Goal: Transaction & Acquisition: Purchase product/service

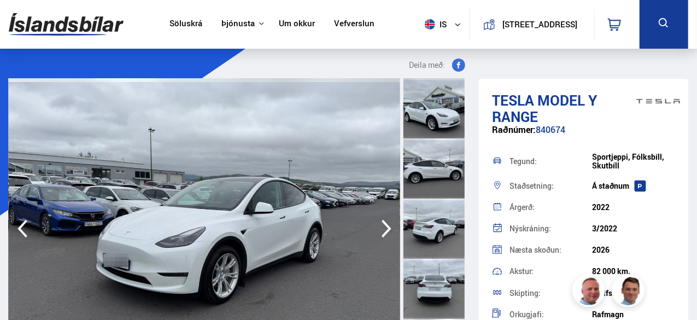
click at [100, 22] on img at bounding box center [66, 25] width 115 height 36
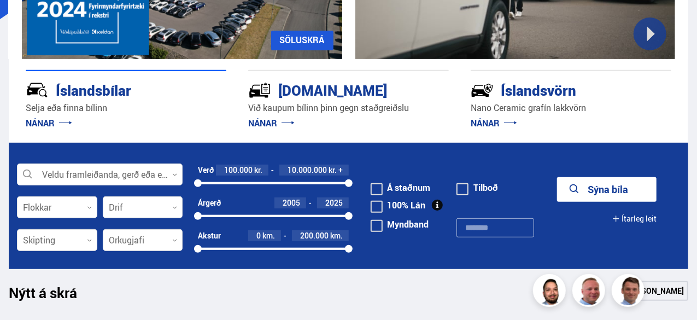
scroll to position [197, 0]
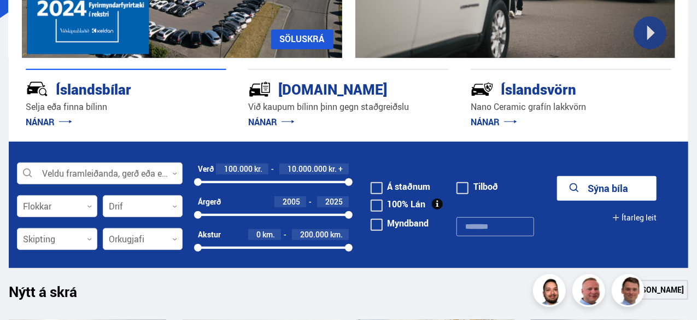
click at [153, 171] on div at bounding box center [100, 174] width 166 height 22
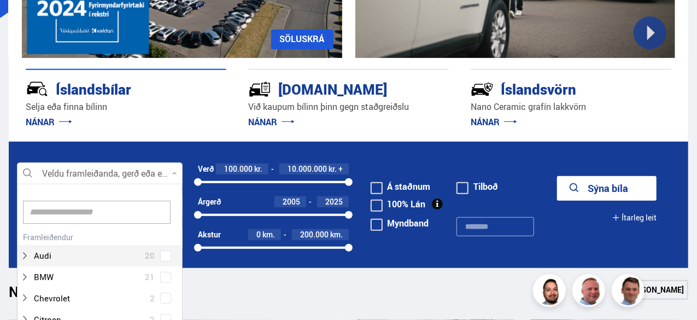
scroll to position [163, 162]
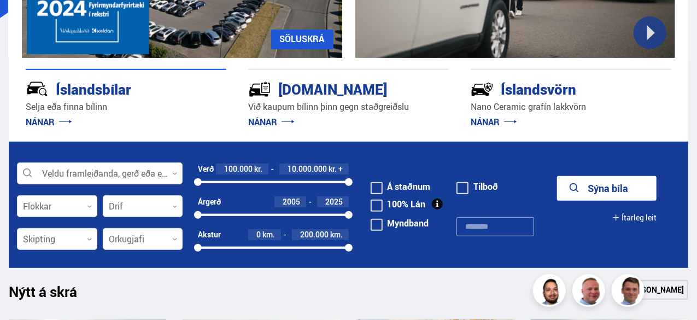
click at [153, 171] on div at bounding box center [100, 174] width 166 height 22
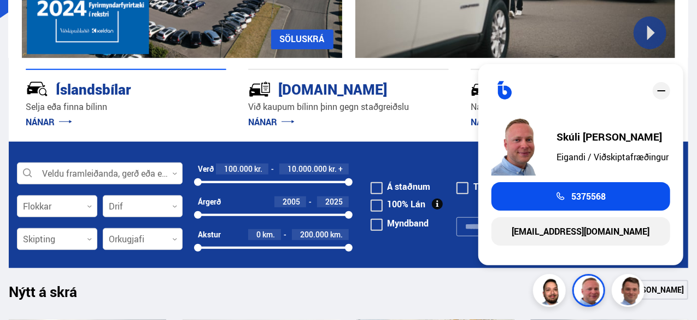
click at [662, 91] on icon "close" at bounding box center [661, 90] width 8 height 1
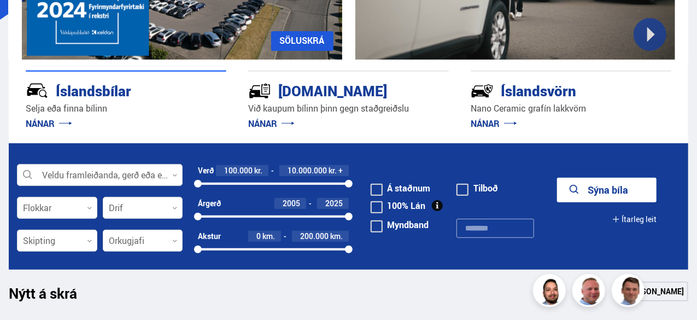
scroll to position [198, 0]
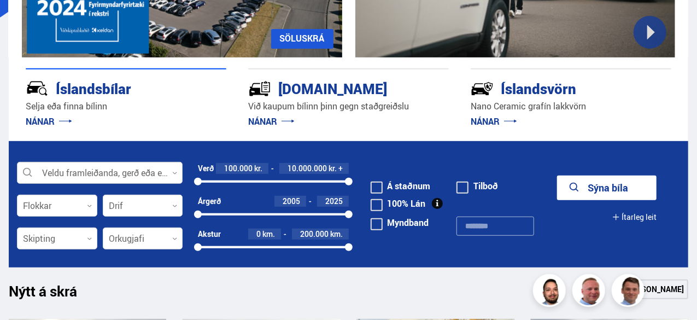
click at [122, 177] on div at bounding box center [100, 173] width 166 height 22
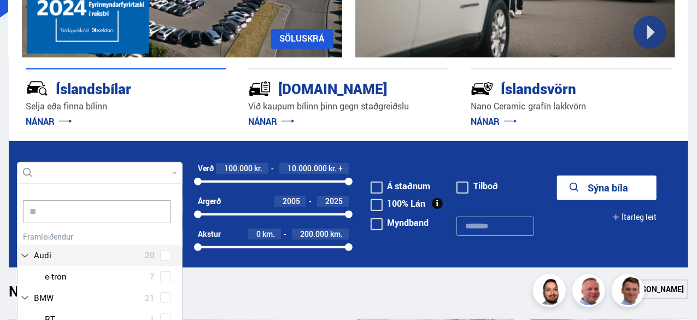
scroll to position [10, 0]
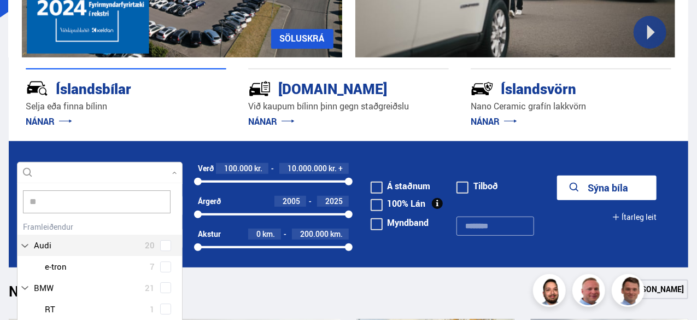
type input "***"
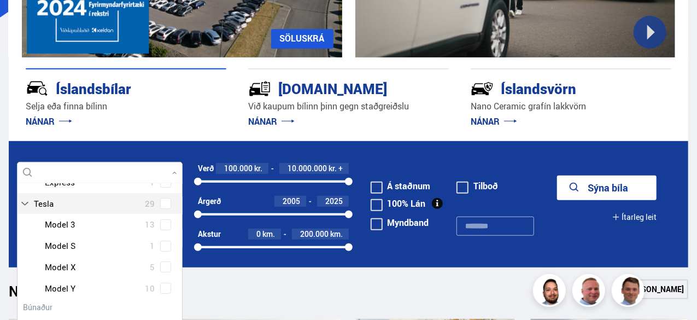
scroll to position [137, 0]
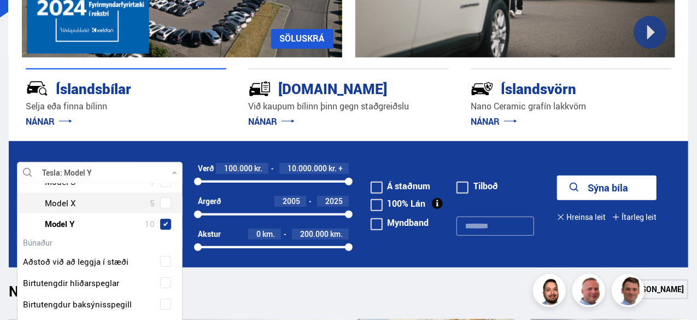
click at [161, 235] on div "Tesla Model 3 13 Tesla Model S 1 Tesla Model X 5 Tesla Model Y 10" at bounding box center [100, 192] width 165 height 85
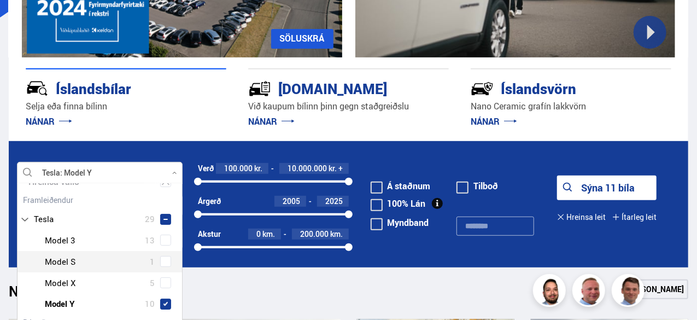
click at [229, 301] on div "Nýtt á skrá Sjá meira" at bounding box center [349, 292] width 680 height 26
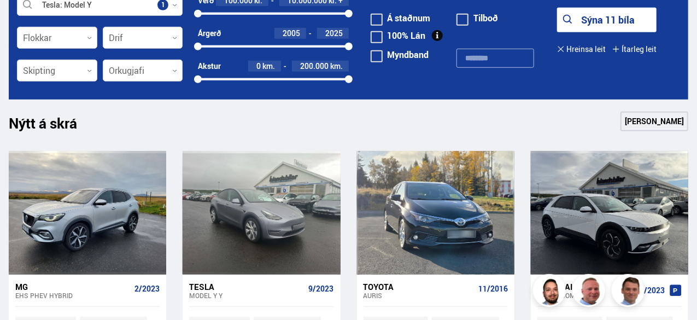
scroll to position [347, 0]
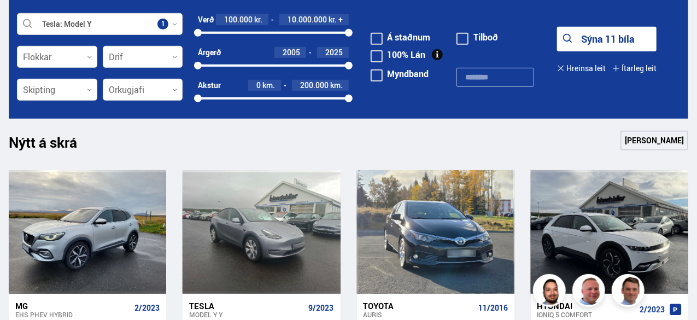
click at [608, 32] on button "Sýna 11 bíla" at bounding box center [607, 39] width 100 height 25
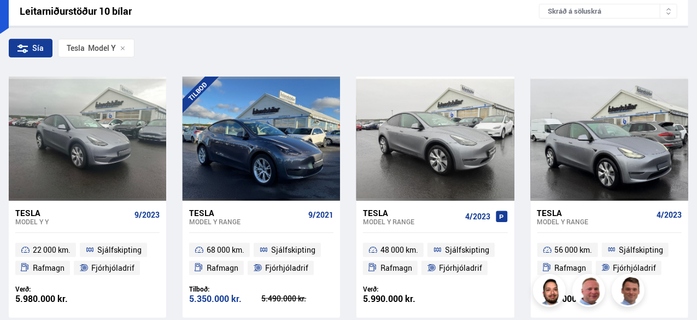
scroll to position [187, 0]
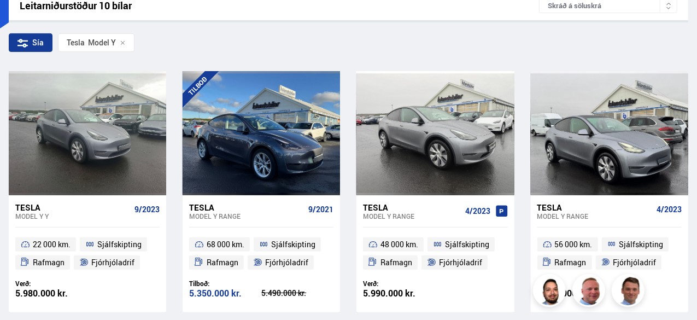
click at [617, 4] on div "Skráð á söluskrá" at bounding box center [608, 5] width 138 height 15
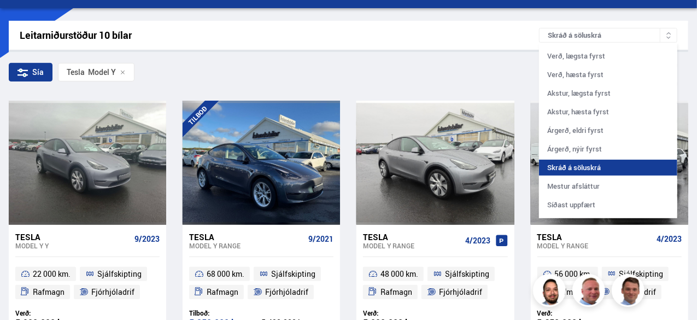
scroll to position [157, 0]
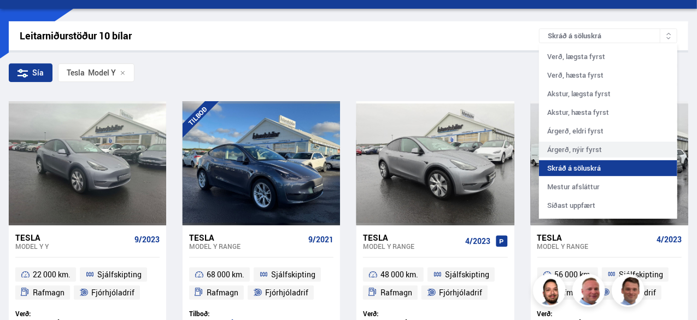
click at [585, 153] on div "Árgerð, nýir fyrst" at bounding box center [608, 150] width 138 height 16
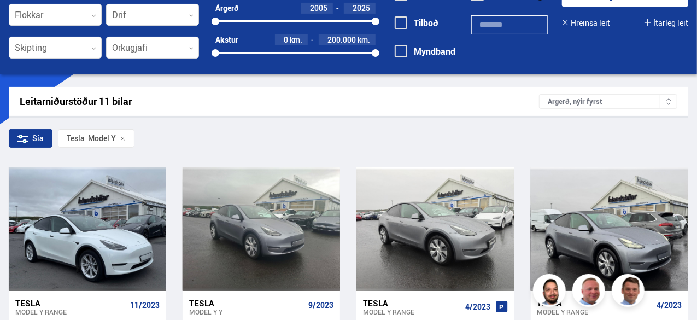
scroll to position [89, 0]
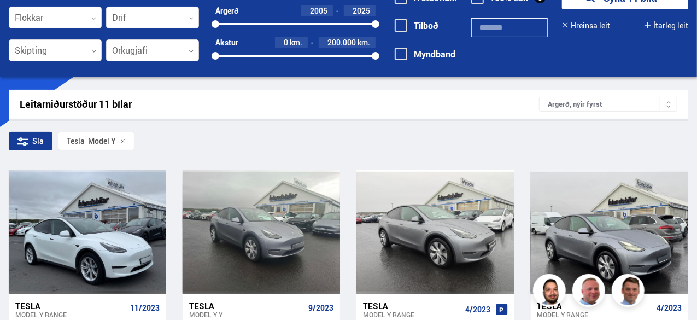
click at [622, 106] on div "Árgerð, nýir fyrst" at bounding box center [608, 104] width 138 height 15
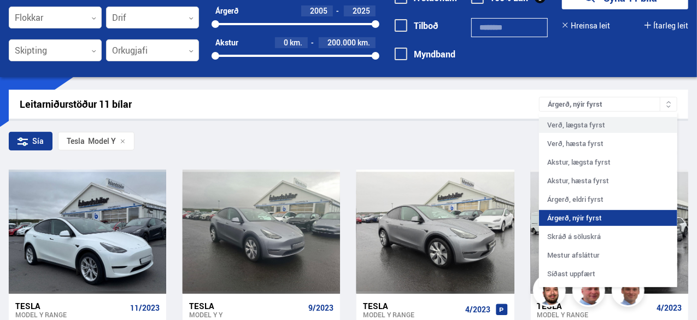
click at [599, 128] on div "Verð, lægsta fyrst" at bounding box center [608, 125] width 138 height 16
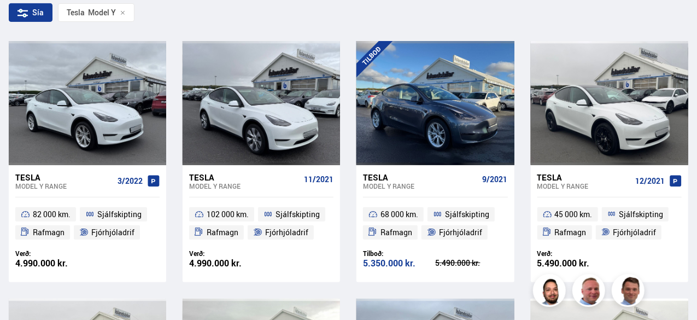
scroll to position [217, 0]
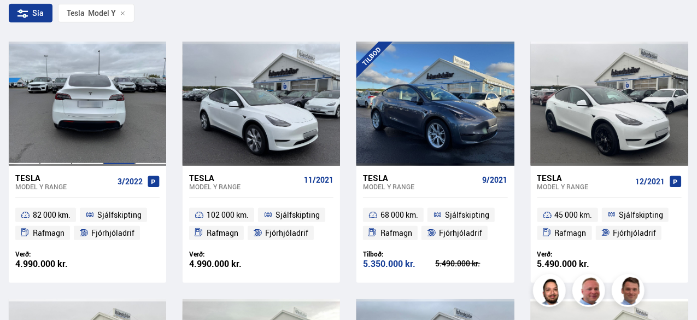
click at [103, 124] on div at bounding box center [119, 104] width 32 height 124
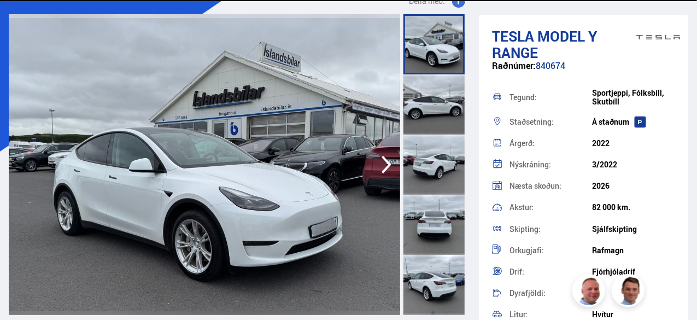
scroll to position [65, 0]
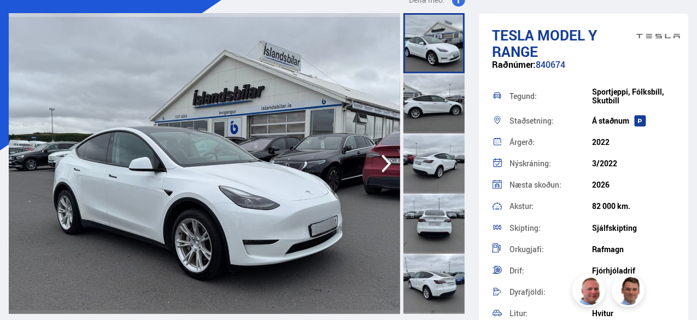
click at [345, 170] on img at bounding box center [205, 163] width 392 height 301
